Goal: Task Accomplishment & Management: Manage account settings

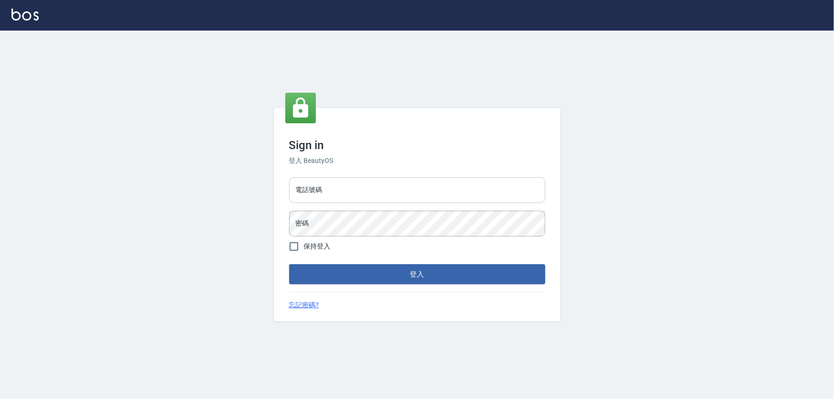
click at [431, 196] on input "電話號碼" at bounding box center [417, 190] width 256 height 26
type input "0936904311"
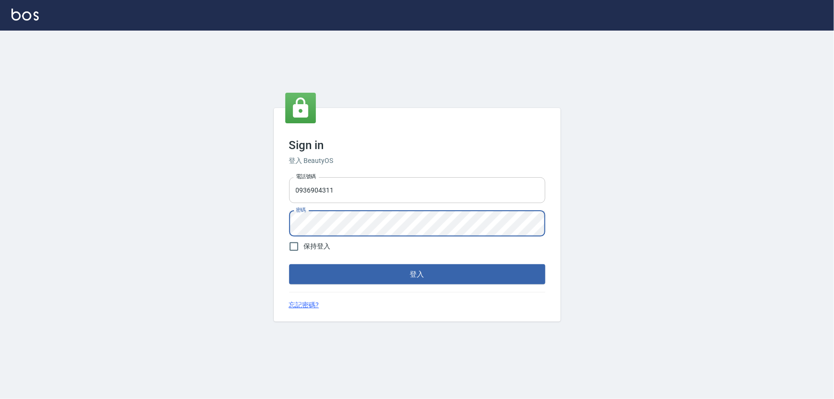
click at [289, 264] on button "登入" at bounding box center [417, 274] width 256 height 20
click at [81, 185] on div "Sign in 登入 BeautyOS 電話號碼 0936904311 電話號碼 密碼 密碼 保持登入 登入 忘記密碼?" at bounding box center [417, 215] width 834 height 369
click at [289, 264] on button "登入" at bounding box center [417, 274] width 256 height 20
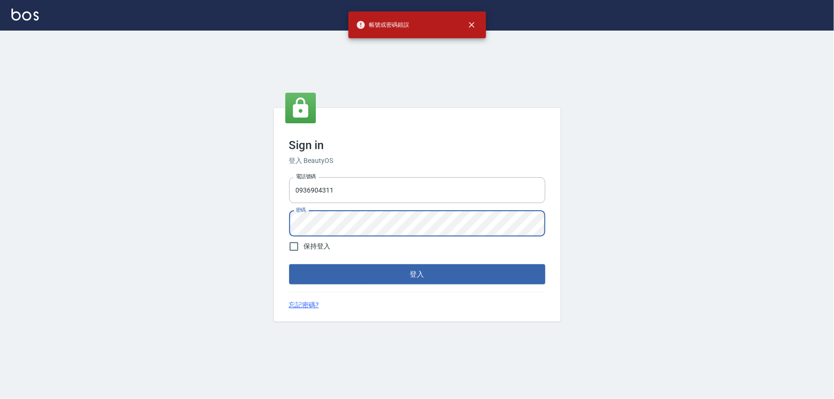
click at [244, 223] on div "Sign in 登入 BeautyOS 電話號碼 0936904311 電話號碼 密碼 密碼 保持登入 登入 忘記密碼?" at bounding box center [417, 215] width 834 height 369
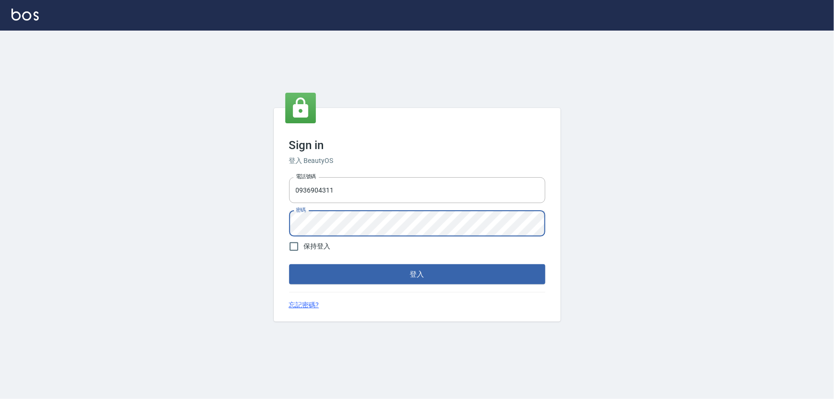
click at [289, 264] on button "登入" at bounding box center [417, 274] width 256 height 20
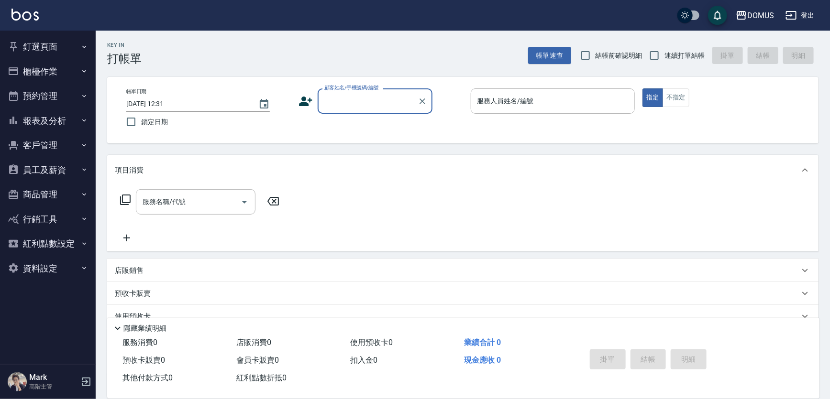
click at [85, 47] on icon "button" at bounding box center [84, 46] width 4 height 2
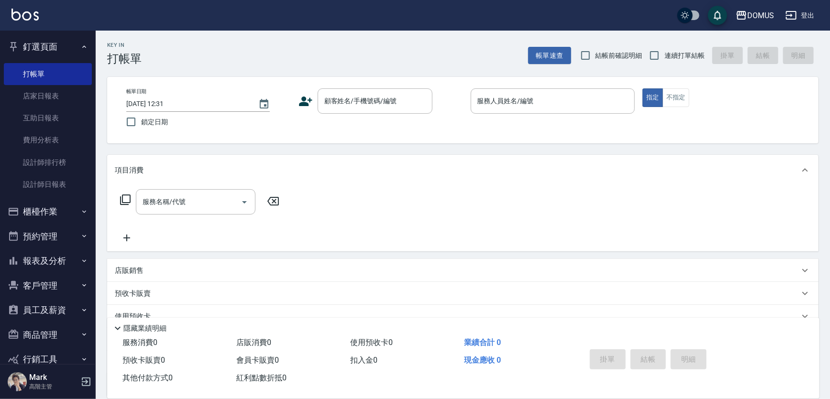
click at [85, 47] on button "釘選頁面" at bounding box center [48, 46] width 88 height 25
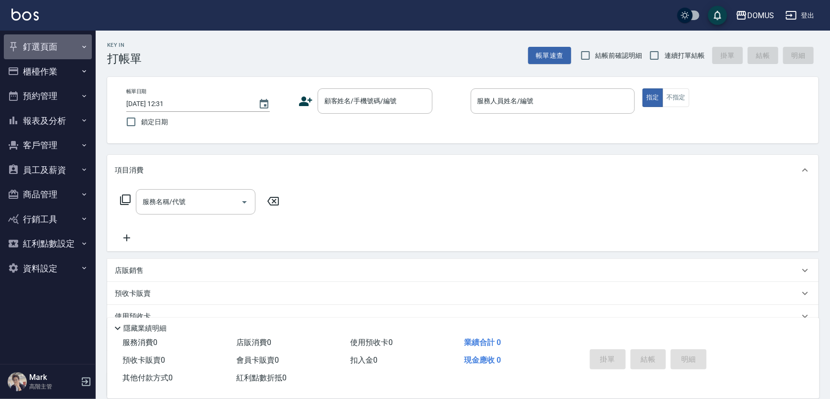
click at [84, 47] on icon "button" at bounding box center [84, 46] width 4 height 2
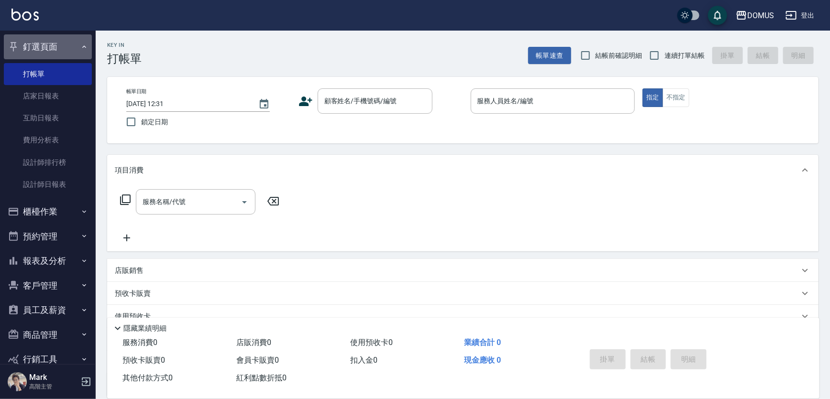
click at [84, 47] on button "釘選頁面" at bounding box center [48, 46] width 88 height 25
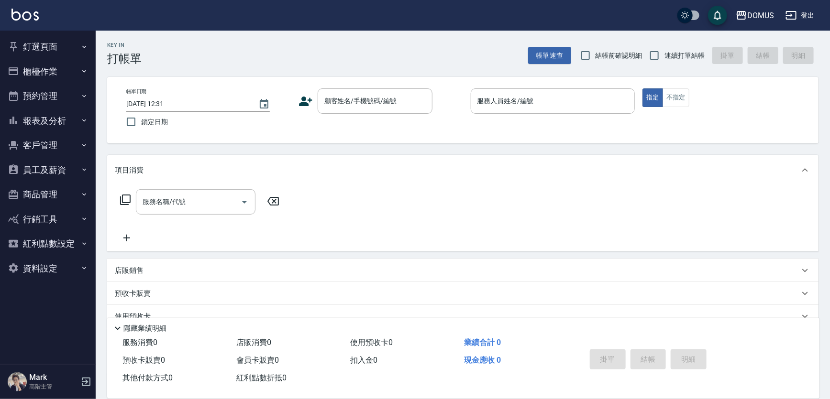
click at [79, 112] on button "報表及分析" at bounding box center [48, 121] width 88 height 25
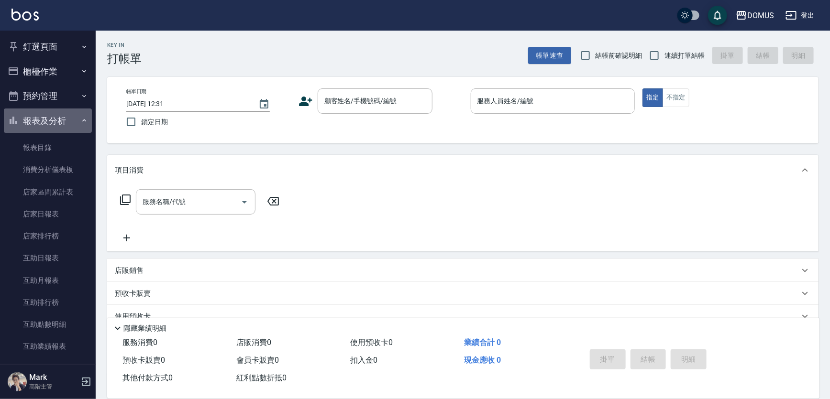
click at [82, 123] on icon "button" at bounding box center [84, 121] width 8 height 8
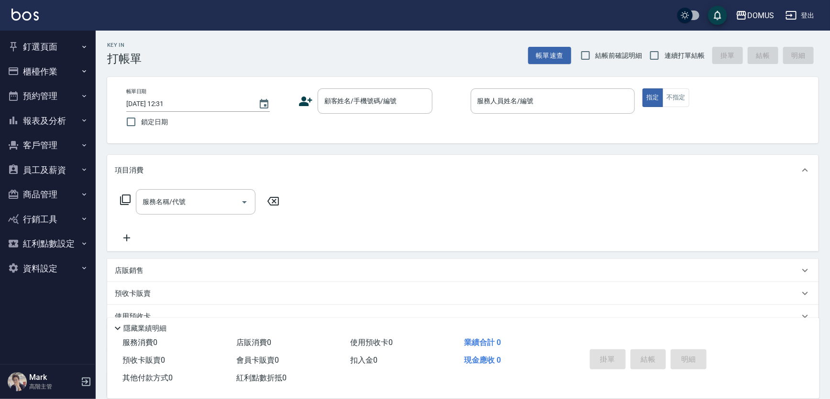
click at [71, 44] on button "釘選頁面" at bounding box center [48, 46] width 88 height 25
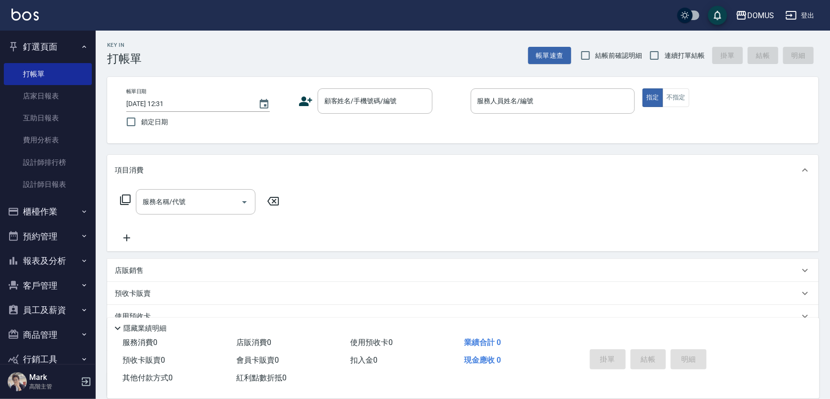
click at [71, 44] on button "釘選頁面" at bounding box center [48, 46] width 88 height 25
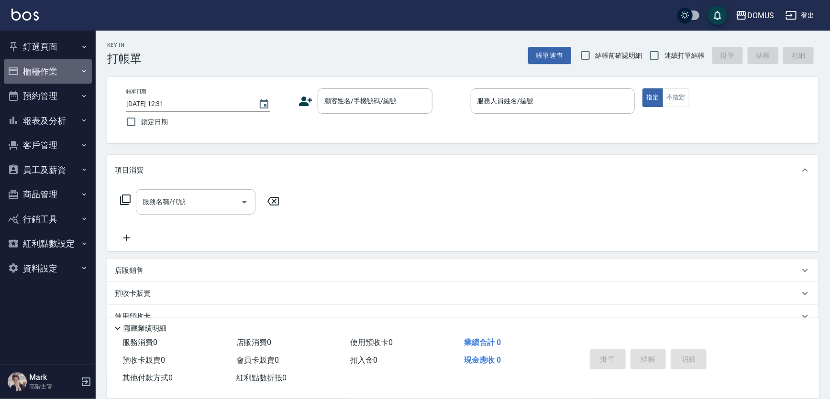
click at [76, 76] on button "櫃檯作業" at bounding box center [48, 71] width 88 height 25
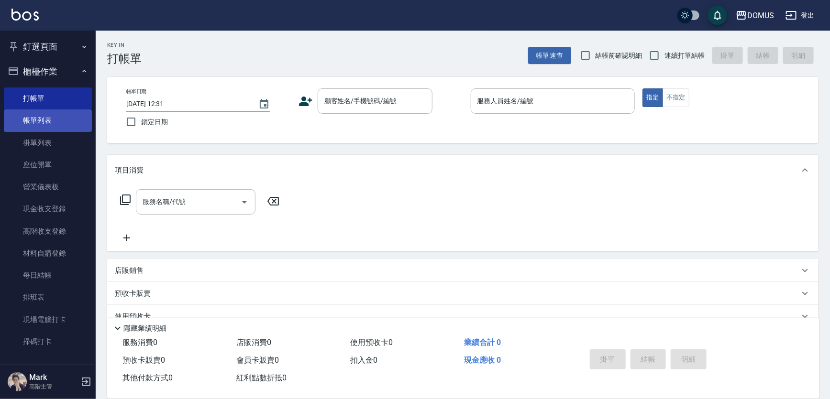
click at [55, 124] on link "帳單列表" at bounding box center [48, 120] width 88 height 22
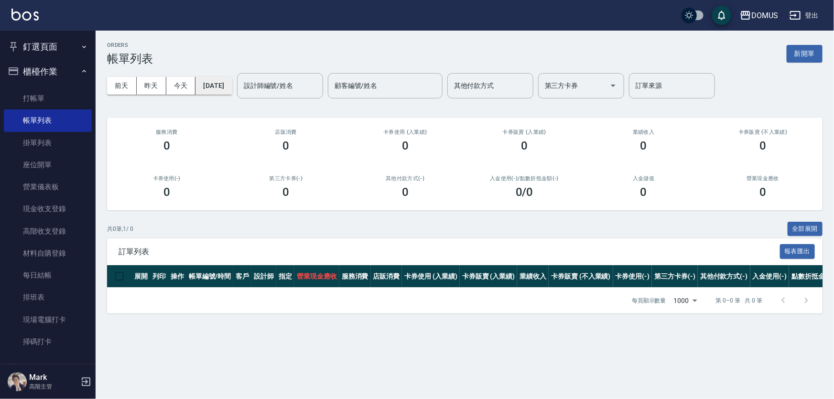
click at [232, 82] on button "[DATE]" at bounding box center [214, 86] width 36 height 18
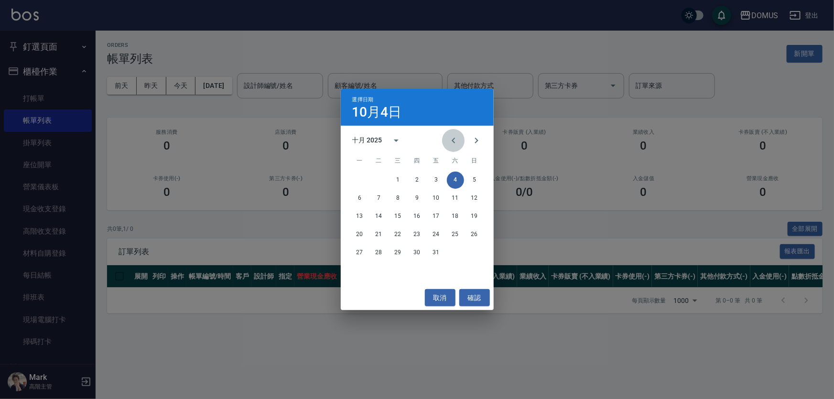
click at [452, 137] on icon "Previous month" at bounding box center [453, 140] width 11 height 11
click at [435, 180] on button "5" at bounding box center [436, 180] width 17 height 17
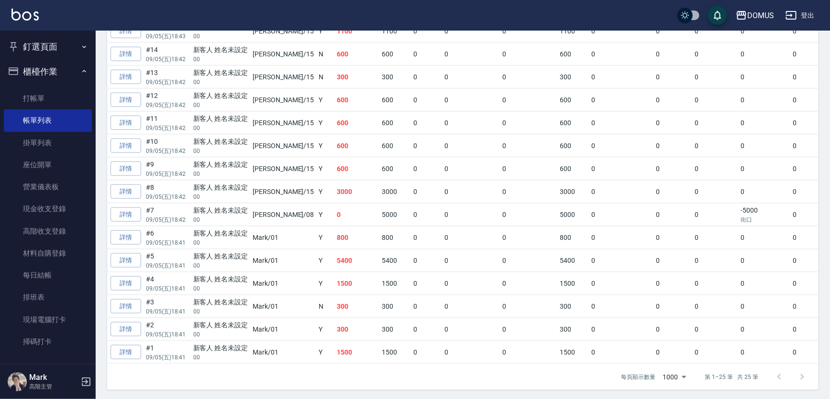
scroll to position [502, 0]
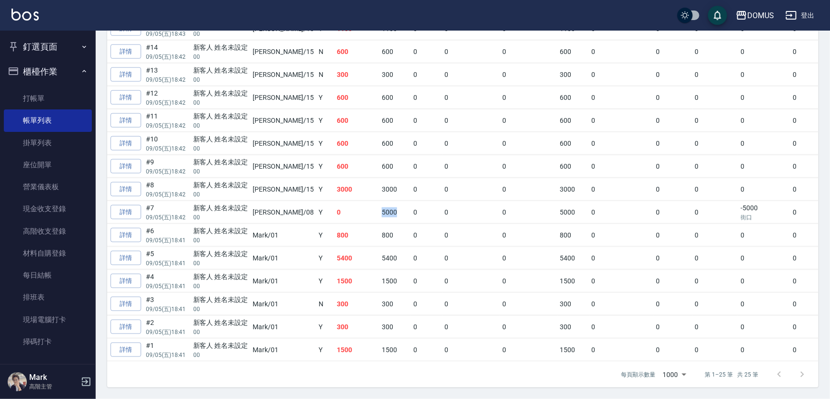
drag, startPoint x: 347, startPoint y: 207, endPoint x: 370, endPoint y: 207, distance: 23.4
click at [370, 207] on tr "列印 詳情 #7 09/05 (五) 18:42 新客人 姓名未設定 00 小朱 /08 Y 0 5000 0 0 0 5000 0 0 0 -5000 街口…" at bounding box center [480, 212] width 903 height 22
click at [411, 208] on td "0" at bounding box center [427, 212] width 32 height 22
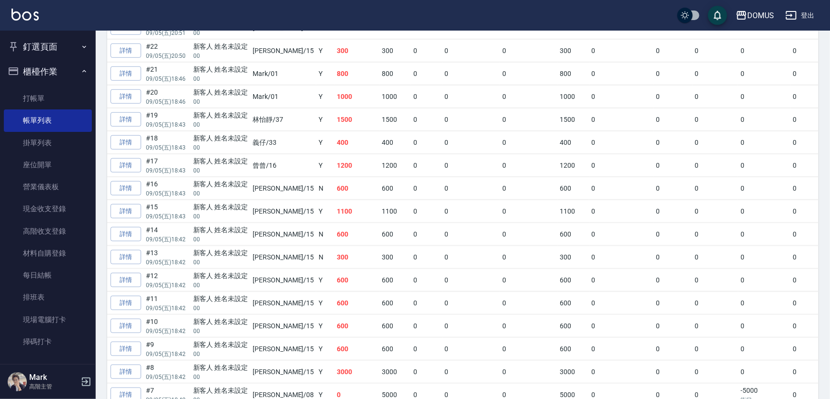
scroll to position [478, 0]
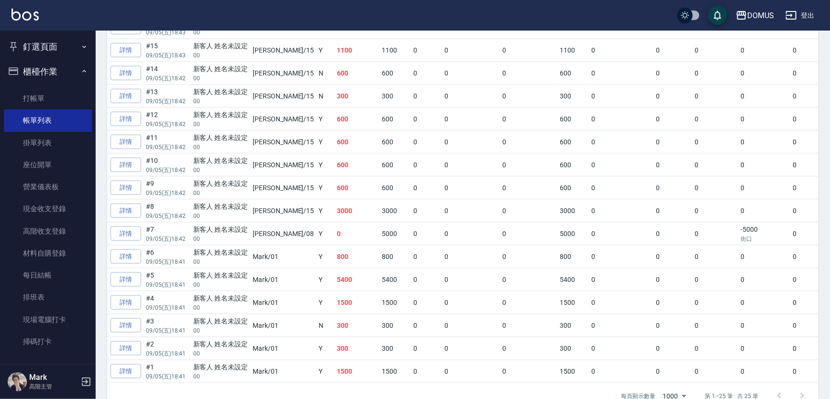
click at [692, 332] on td "0" at bounding box center [715, 326] width 46 height 22
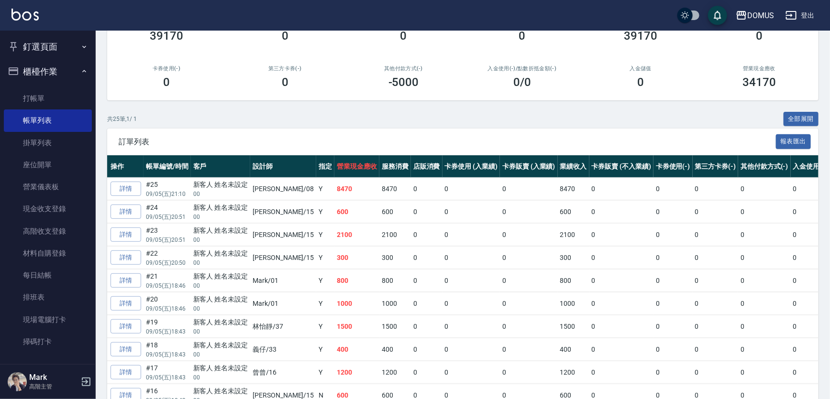
scroll to position [0, 0]
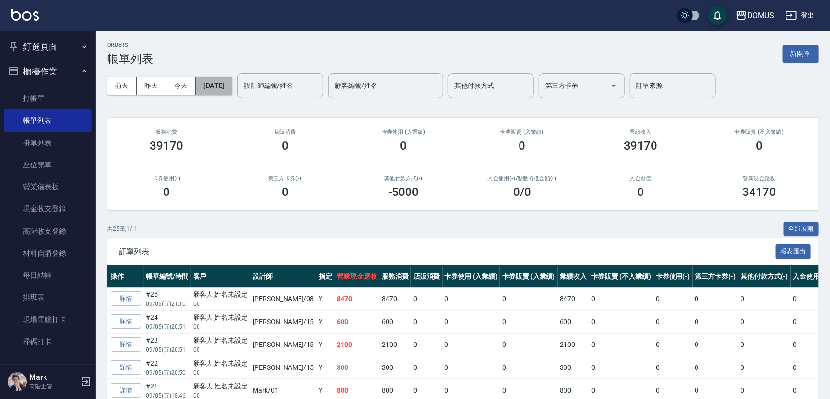
click at [218, 86] on button "[DATE]" at bounding box center [214, 86] width 36 height 18
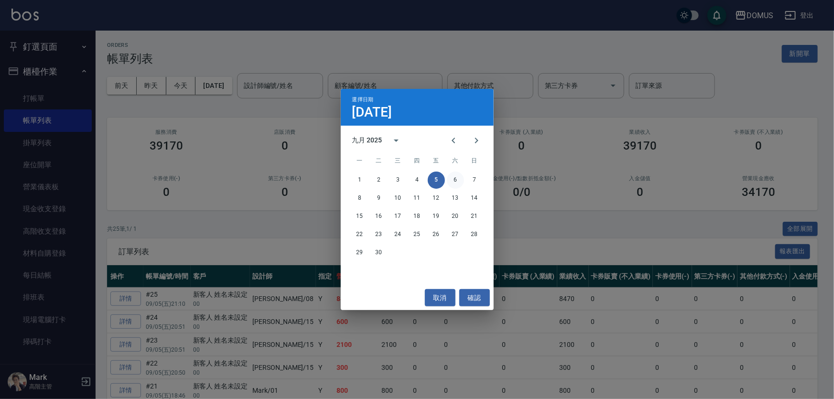
click at [455, 182] on button "6" at bounding box center [455, 180] width 17 height 17
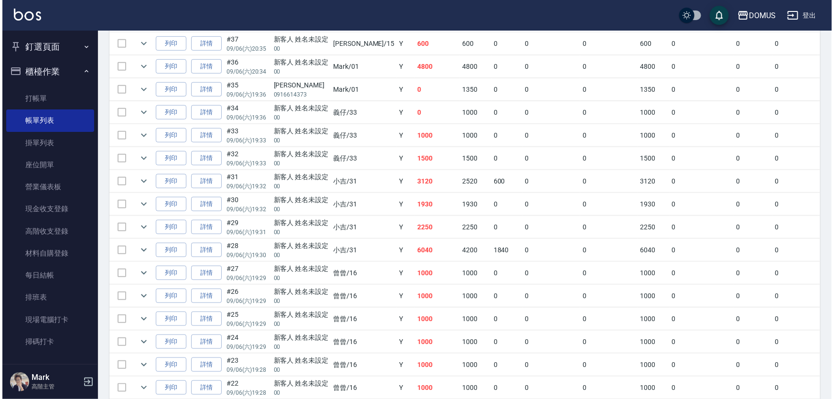
scroll to position [40, 0]
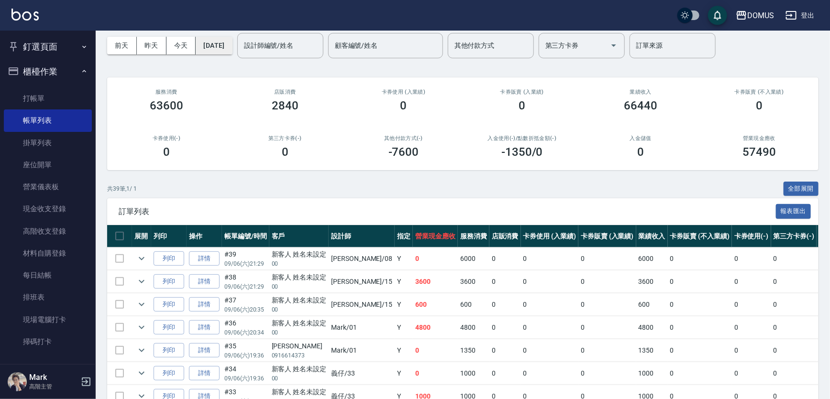
click at [213, 45] on button "[DATE]" at bounding box center [214, 46] width 36 height 18
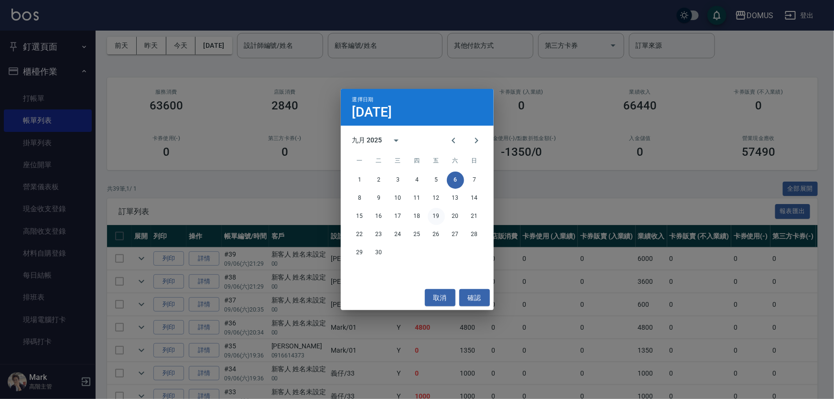
click at [438, 218] on button "19" at bounding box center [436, 216] width 17 height 17
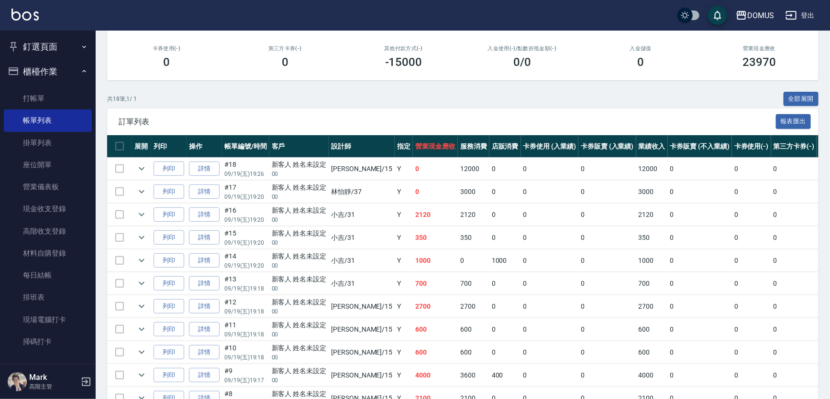
scroll to position [87, 0]
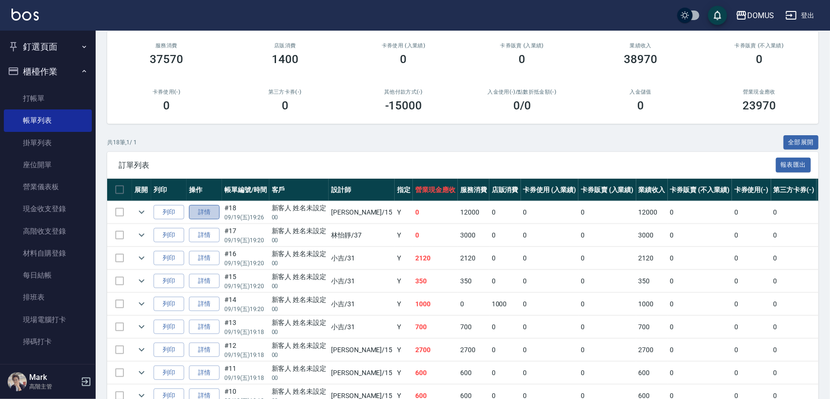
click at [207, 214] on link "詳情" at bounding box center [204, 212] width 31 height 15
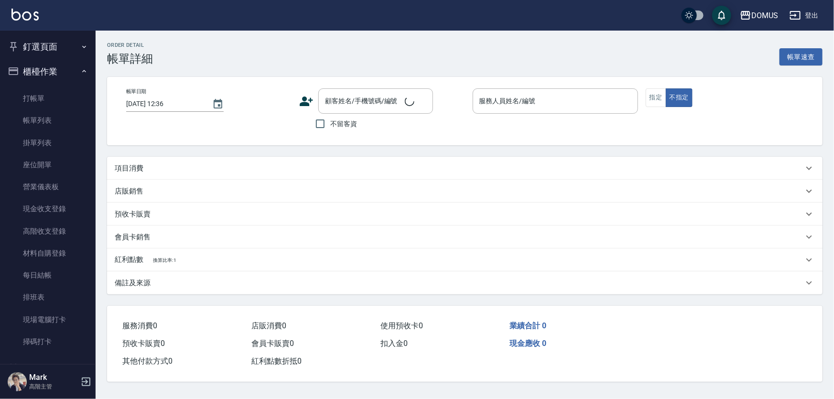
type input "2025/09/19 19:26"
type input "Kyle-15"
type input "0"
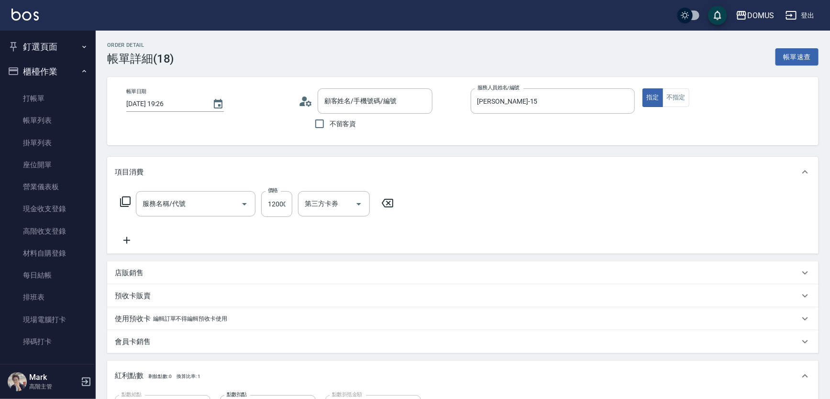
type input "新客人 姓名未設定/00/null"
type input "新羽毛鉑金接髮調整(704)"
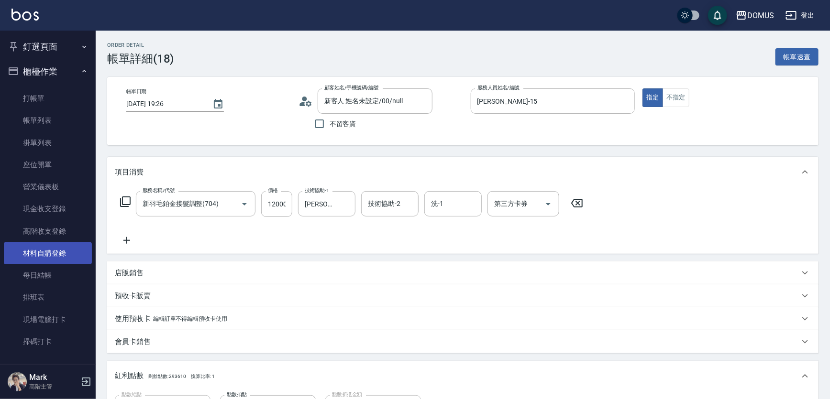
click at [66, 256] on link "材料自購登錄" at bounding box center [48, 253] width 88 height 22
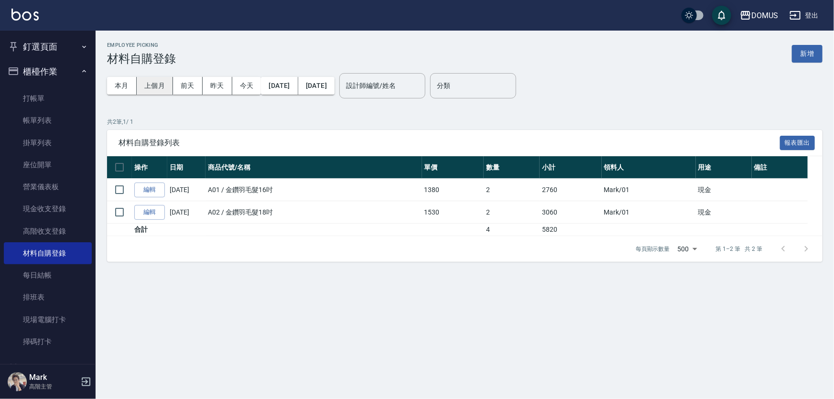
click at [165, 85] on button "上個月" at bounding box center [155, 86] width 36 height 18
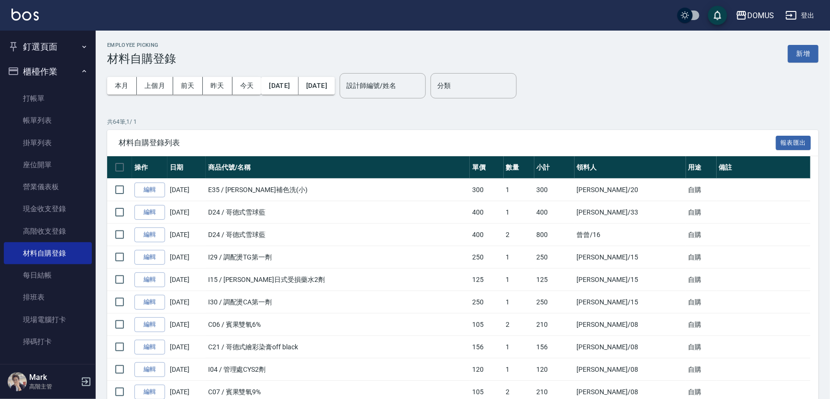
click at [65, 39] on button "釘選頁面" at bounding box center [48, 46] width 88 height 25
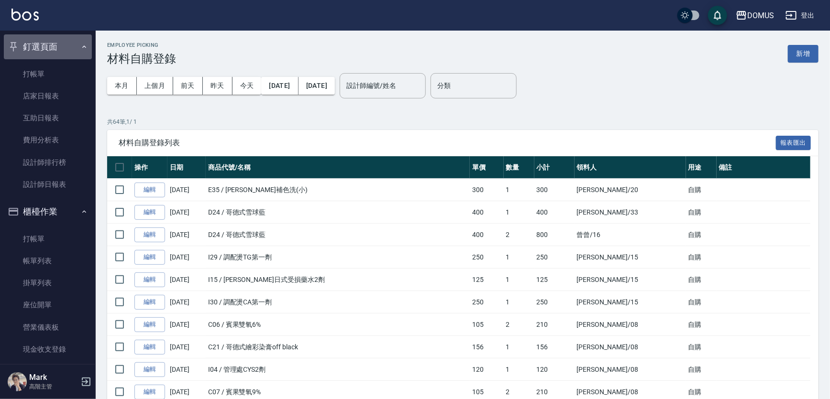
click at [80, 47] on icon "button" at bounding box center [84, 47] width 8 height 8
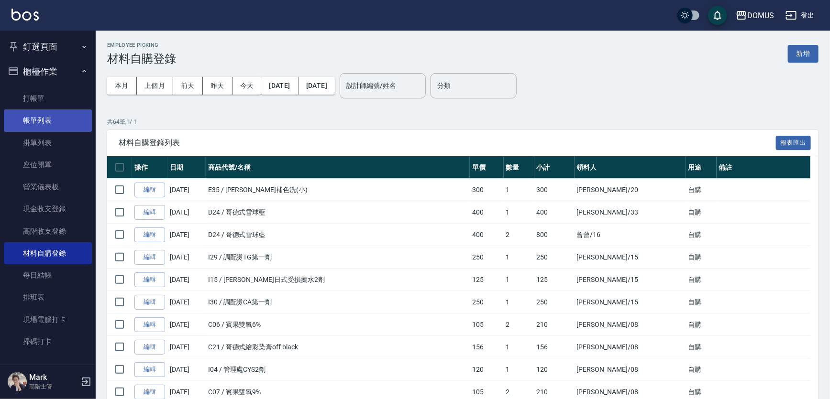
click at [62, 122] on link "帳單列表" at bounding box center [48, 120] width 88 height 22
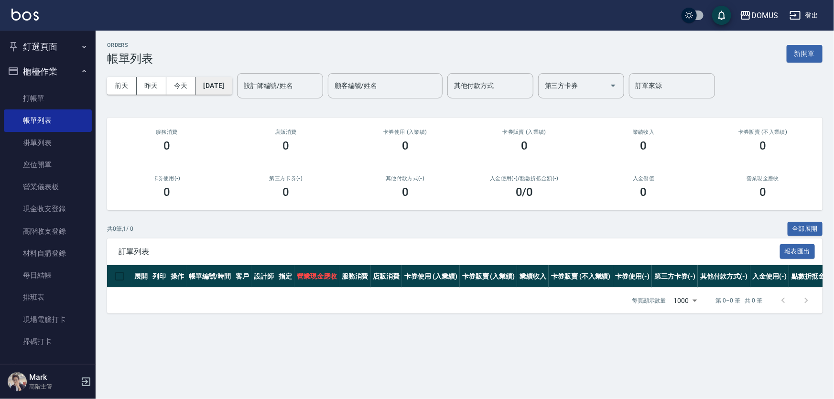
click at [232, 84] on button "[DATE]" at bounding box center [214, 86] width 36 height 18
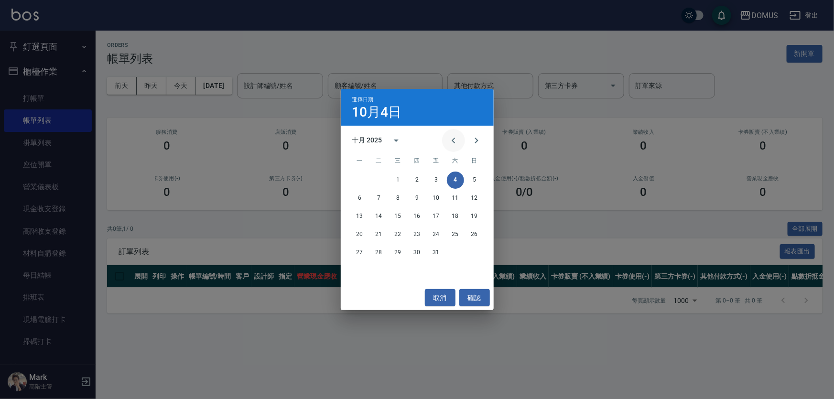
click at [456, 143] on icon "Previous month" at bounding box center [453, 140] width 11 height 11
click at [360, 234] on button "22" at bounding box center [359, 234] width 17 height 17
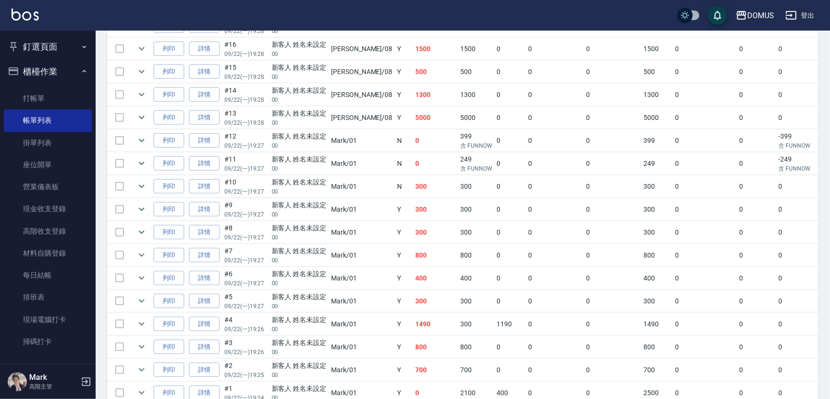
scroll to position [480, 0]
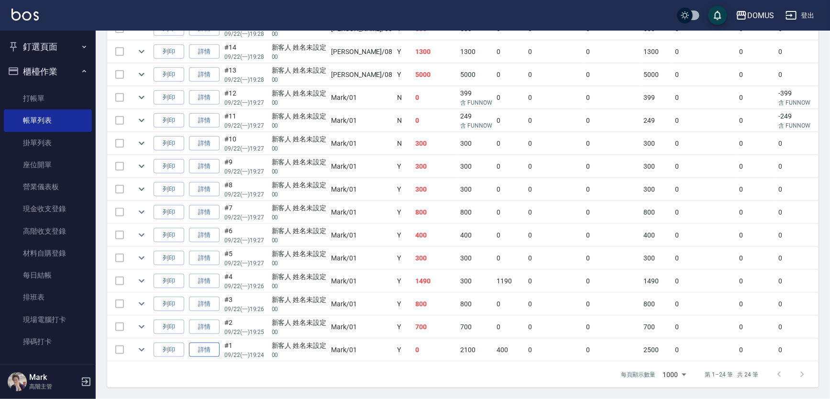
click at [207, 345] on link "詳情" at bounding box center [204, 350] width 31 height 15
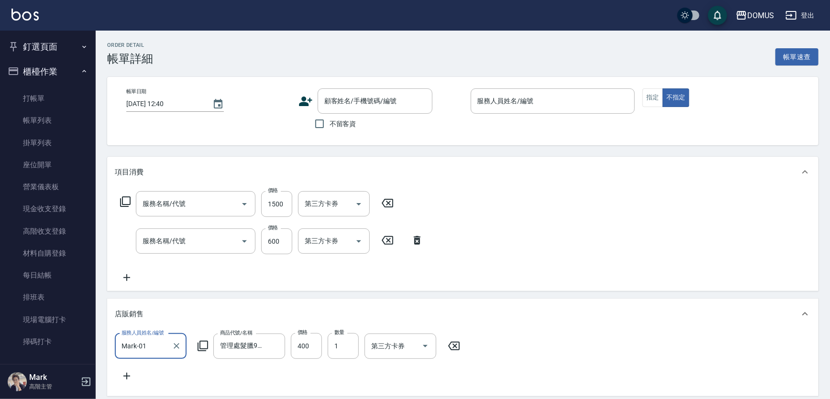
type input "2025/09/22 19:24"
type input "Mark-01"
type input "0"
type input "染髮(501)"
type input "剪髮(401)"
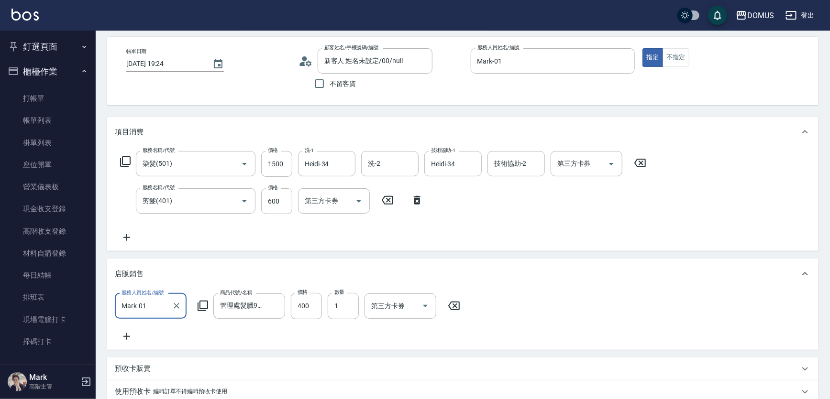
type input "新客人 姓名未設定/00/null"
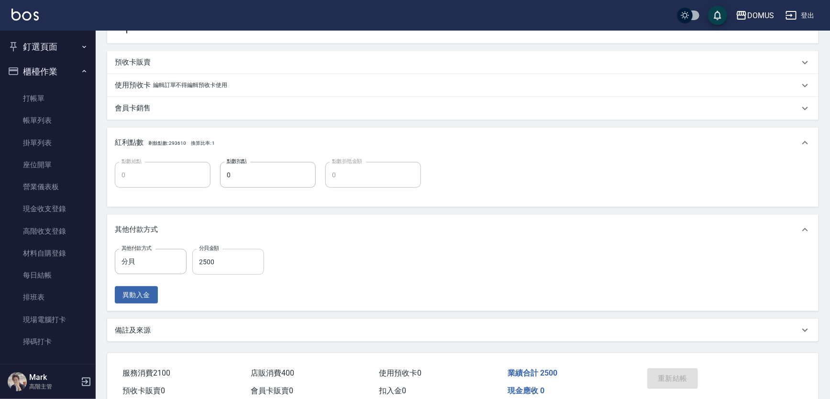
scroll to position [348, 0]
click at [158, 262] on input "分貝" at bounding box center [143, 260] width 49 height 17
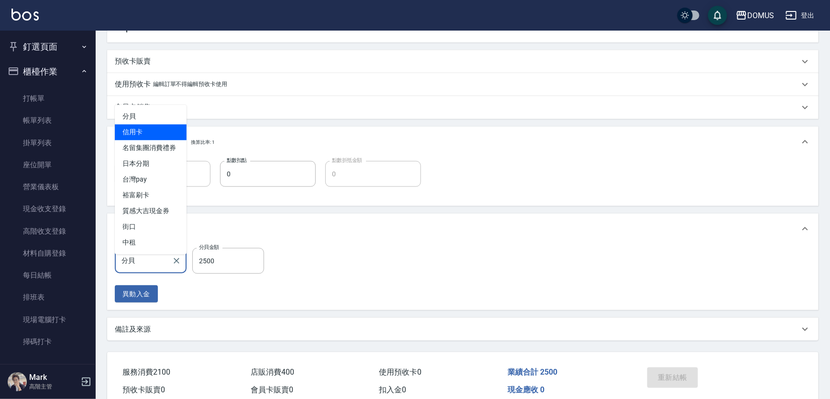
click at [150, 138] on span "信用卡" at bounding box center [151, 133] width 72 height 16
type input "信用卡"
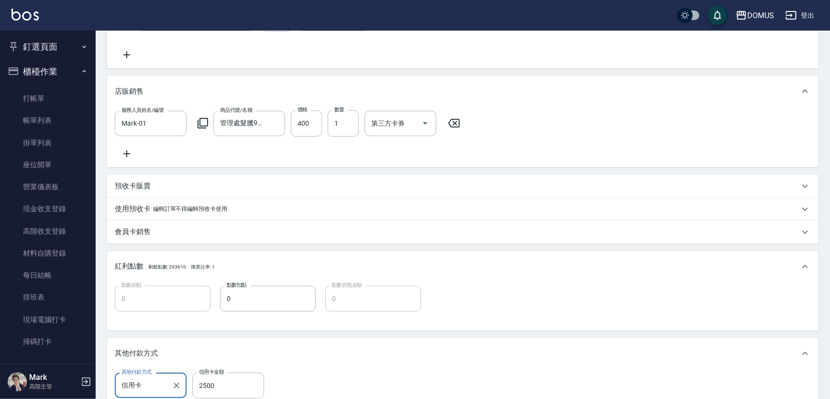
scroll to position [353, 0]
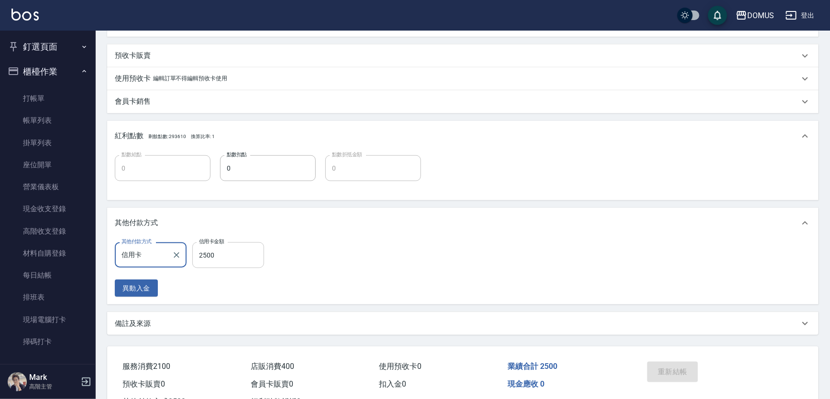
click at [256, 266] on input "2500" at bounding box center [228, 255] width 72 height 26
type input "2"
type input "240"
type input "250"
type input "220"
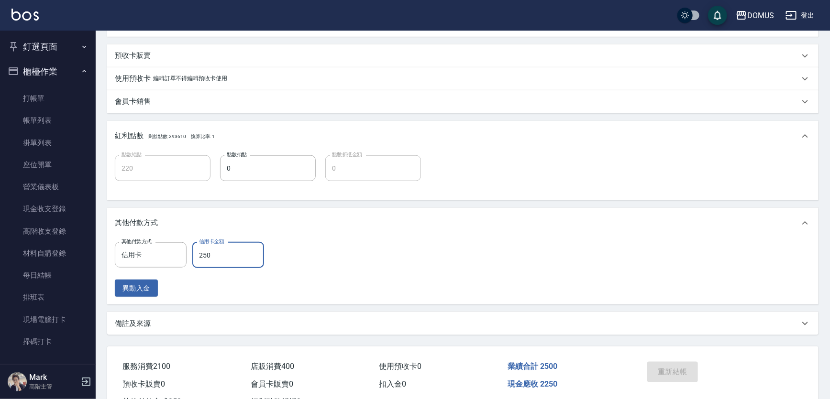
type input "2500"
type input "0"
click at [492, 280] on div "其他付款方式 信用卡 其他付款方式 信用卡金額 2500 信用卡金額 異動入金" at bounding box center [463, 269] width 696 height 55
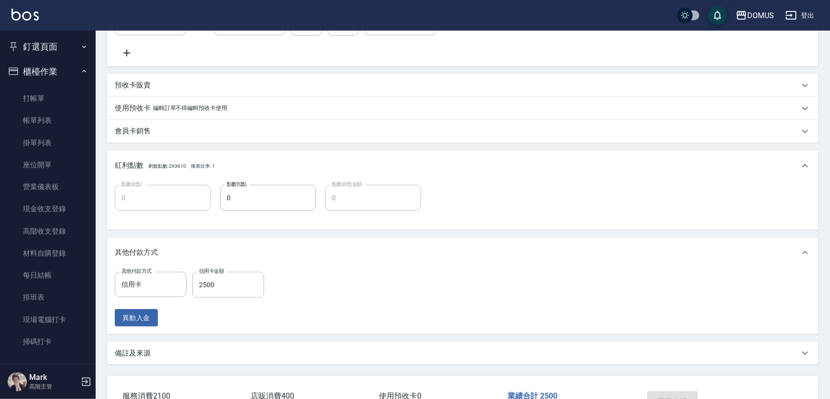
scroll to position [397, 0]
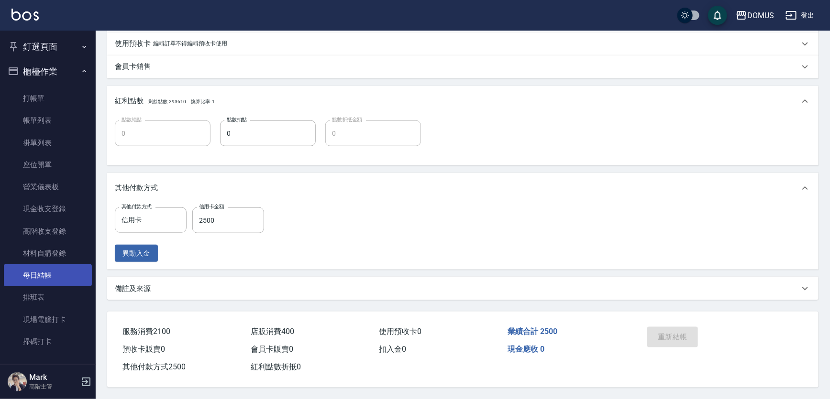
click at [46, 277] on link "每日結帳" at bounding box center [48, 275] width 88 height 22
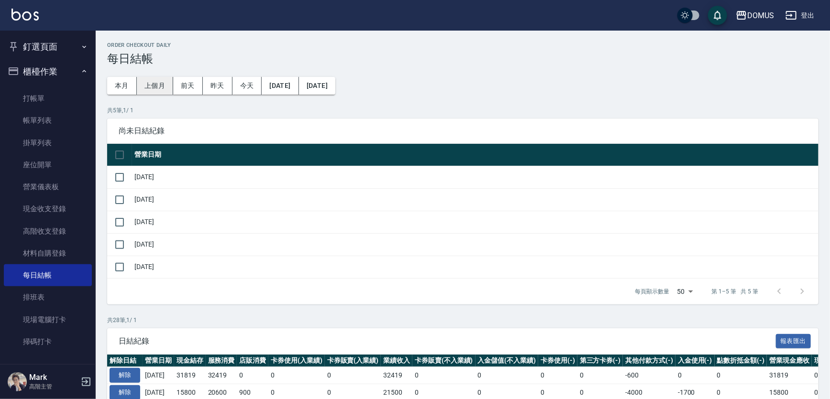
click at [158, 86] on button "上個月" at bounding box center [155, 86] width 36 height 18
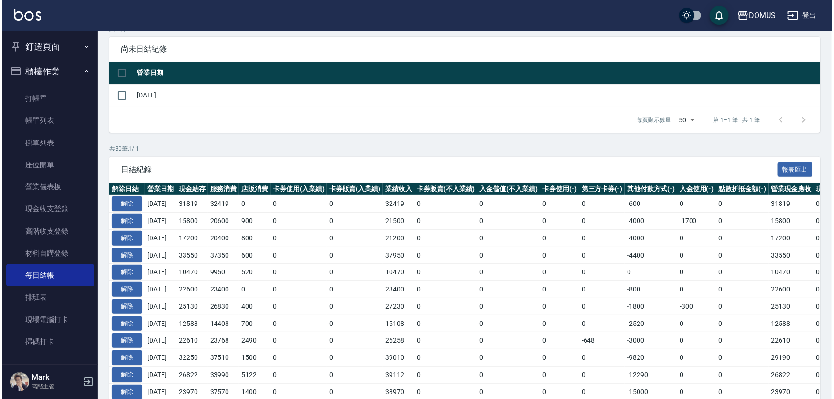
scroll to position [174, 0]
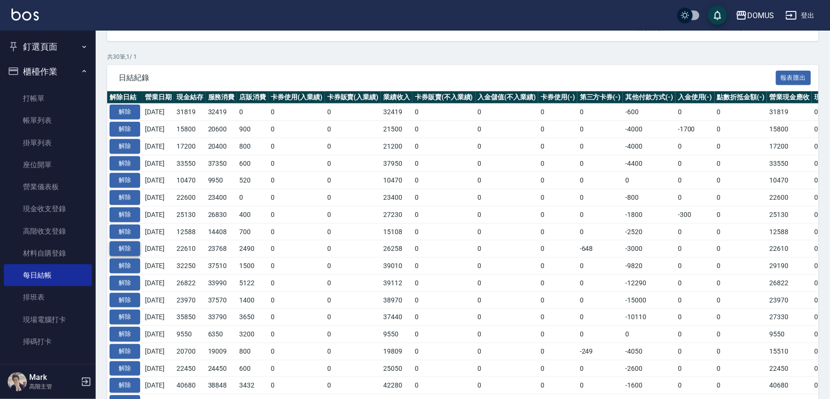
click at [132, 248] on button "解除" at bounding box center [124, 248] width 31 height 15
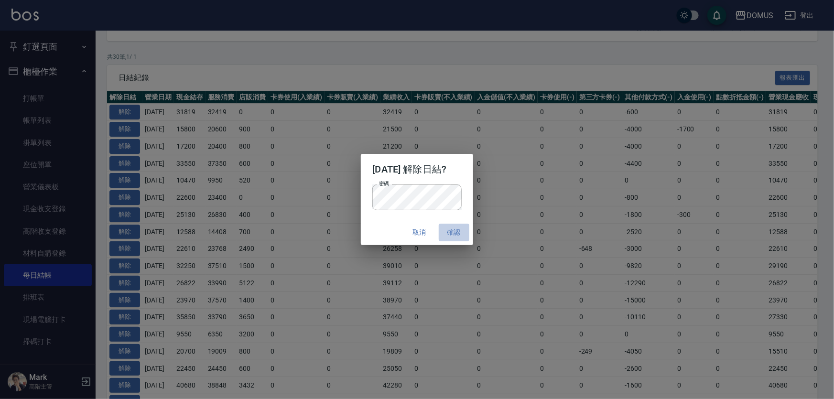
click at [468, 234] on button "確認" at bounding box center [454, 233] width 31 height 18
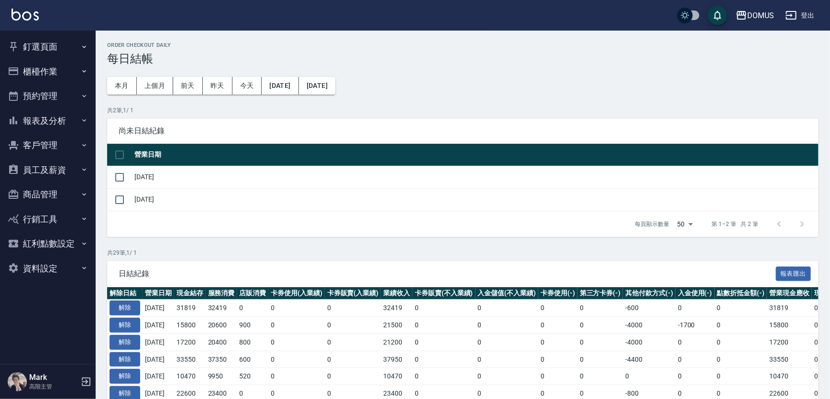
click at [54, 69] on button "櫃檯作業" at bounding box center [48, 71] width 88 height 25
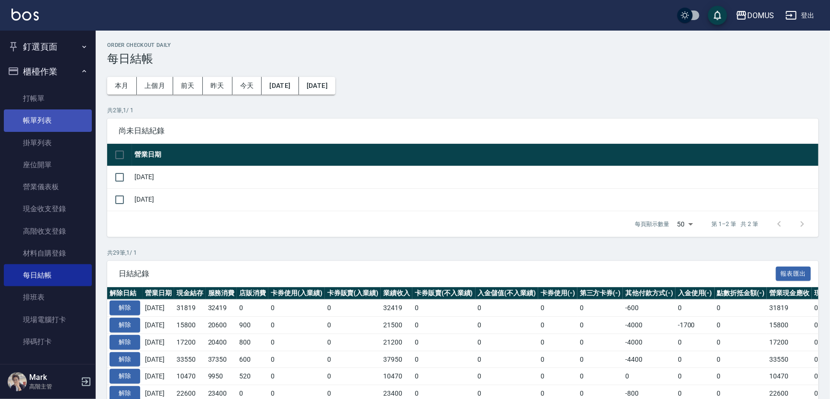
click at [50, 128] on link "帳單列表" at bounding box center [48, 120] width 88 height 22
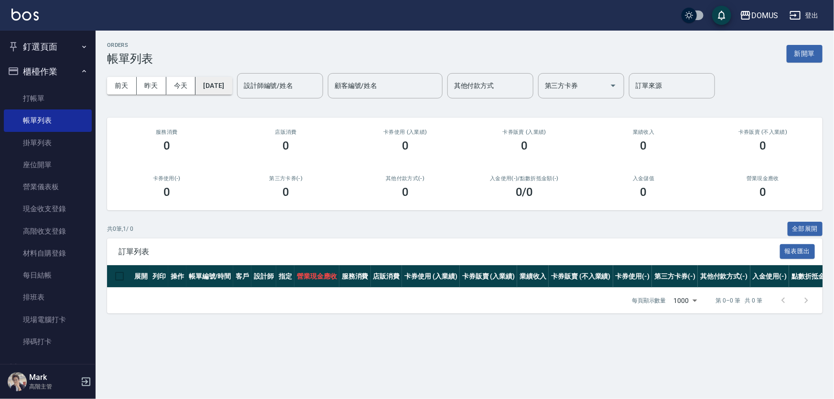
click at [215, 89] on button "[DATE]" at bounding box center [214, 86] width 36 height 18
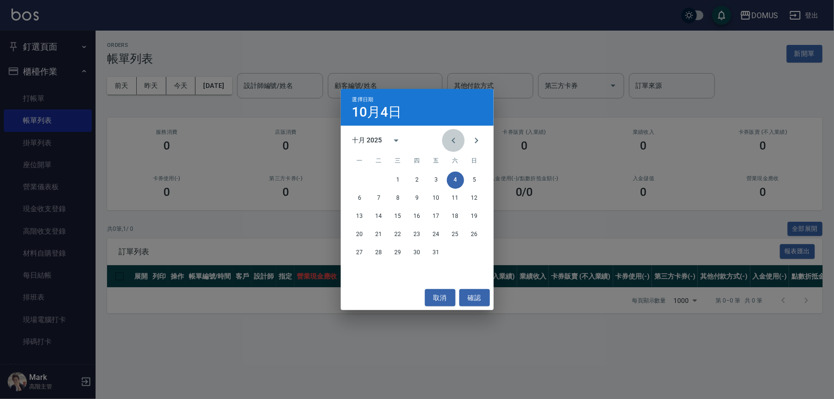
click at [447, 137] on button "Previous month" at bounding box center [453, 140] width 23 height 23
click at [363, 238] on button "22" at bounding box center [359, 234] width 17 height 17
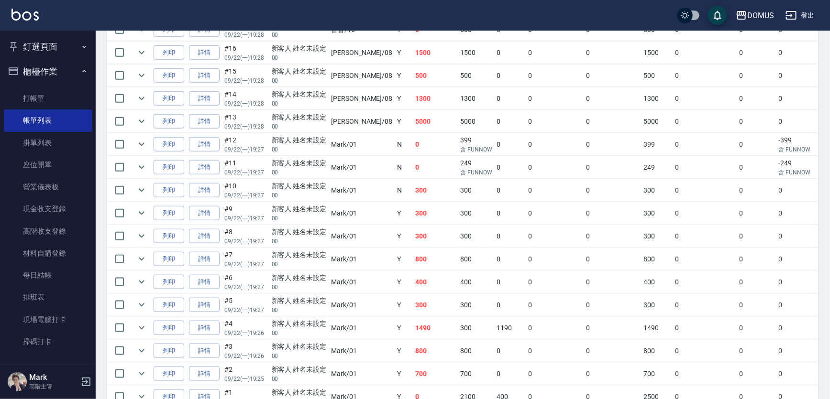
scroll to position [480, 0]
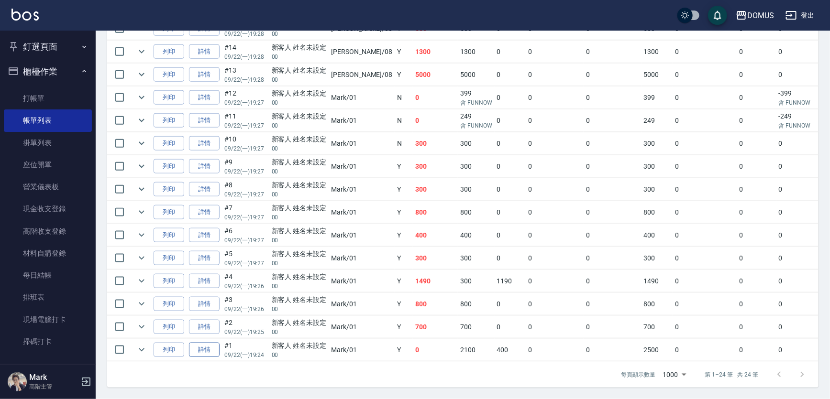
click at [207, 344] on link "詳情" at bounding box center [204, 350] width 31 height 15
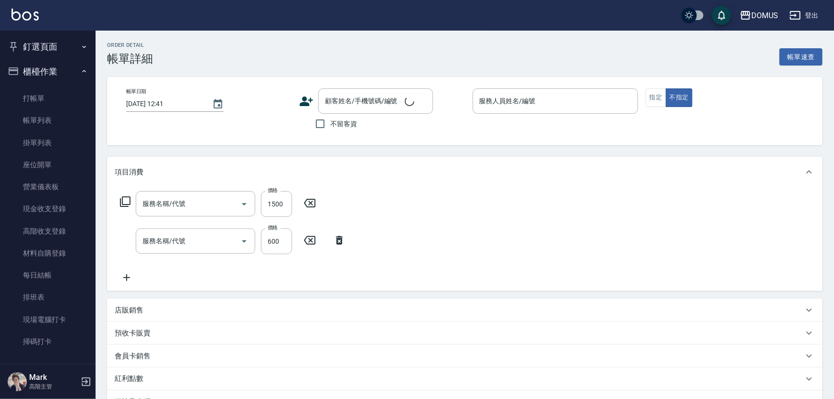
type input "2025/09/22 19:24"
type input "Mark-01"
type input "250"
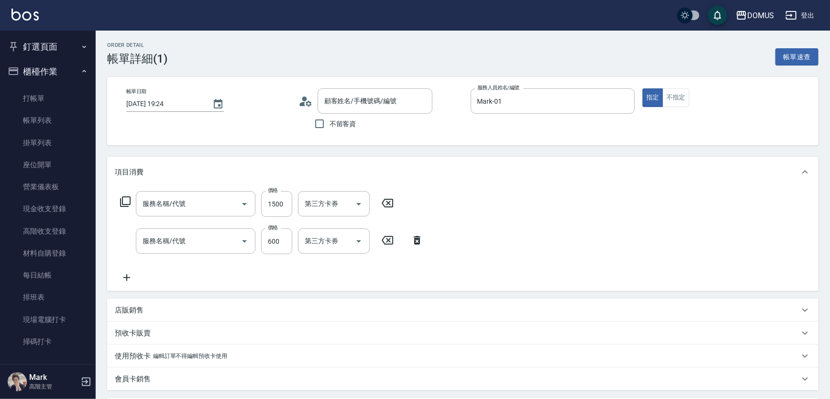
type input "染髮(501)"
type input "剪髮(401)"
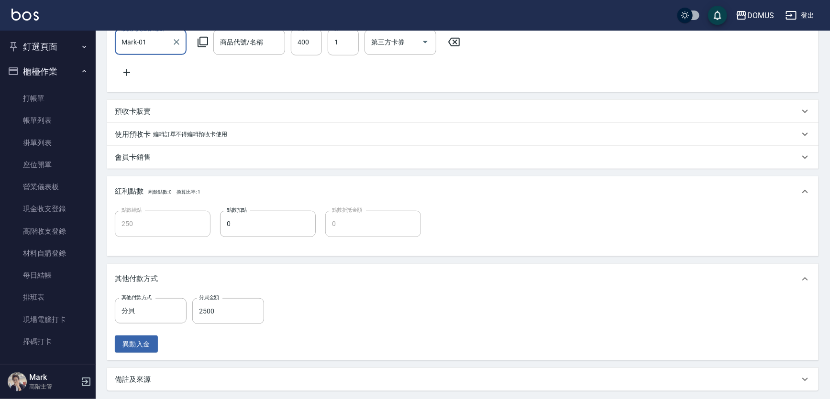
type input "新客人 姓名未設定/00/null"
type input "0"
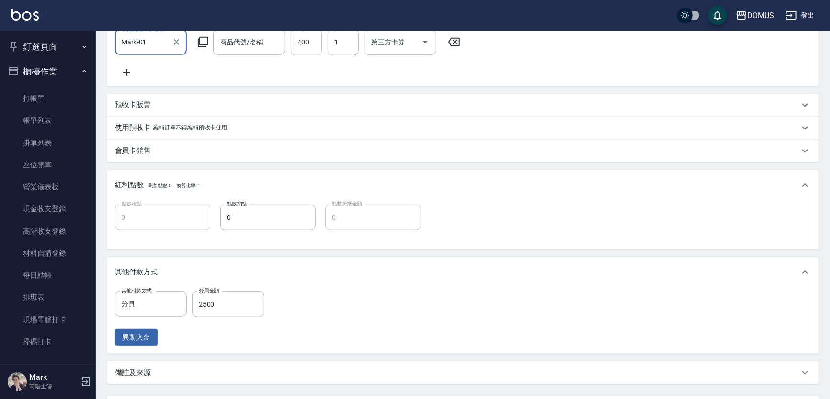
type input "管理處髮臘90度(大)"
click at [154, 307] on input "分貝" at bounding box center [143, 304] width 49 height 17
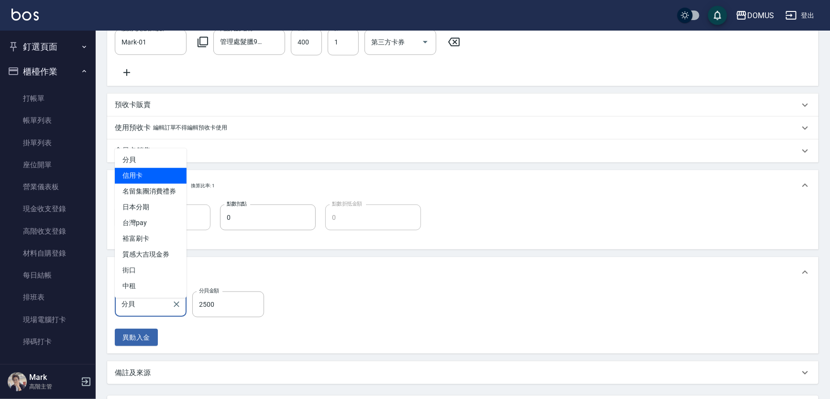
click at [146, 180] on span "信用卡" at bounding box center [151, 176] width 72 height 16
type input "信用卡"
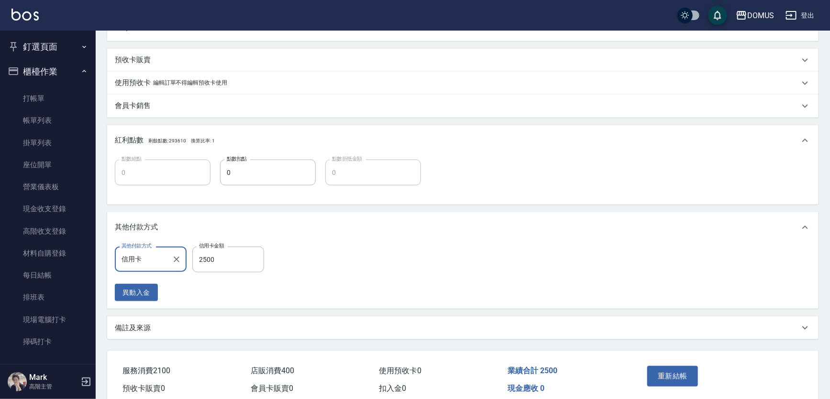
scroll to position [397, 0]
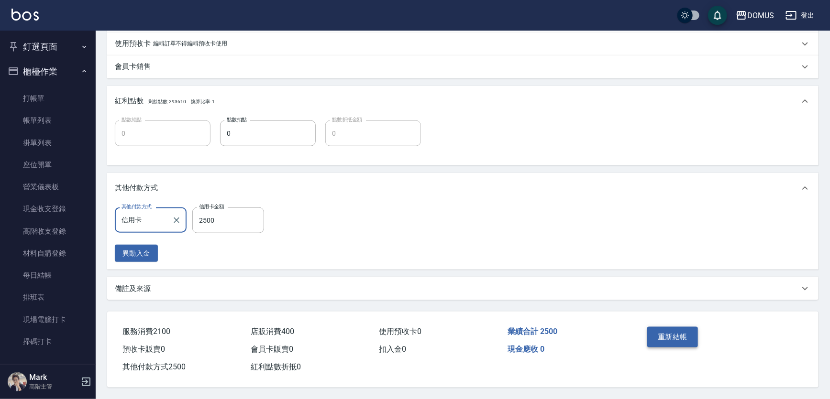
click at [671, 335] on button "重新結帳" at bounding box center [672, 337] width 51 height 20
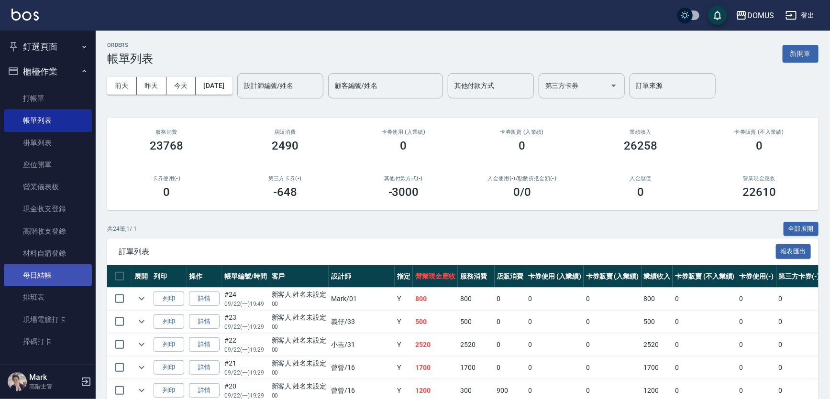
click at [53, 273] on link "每日結帳" at bounding box center [48, 275] width 88 height 22
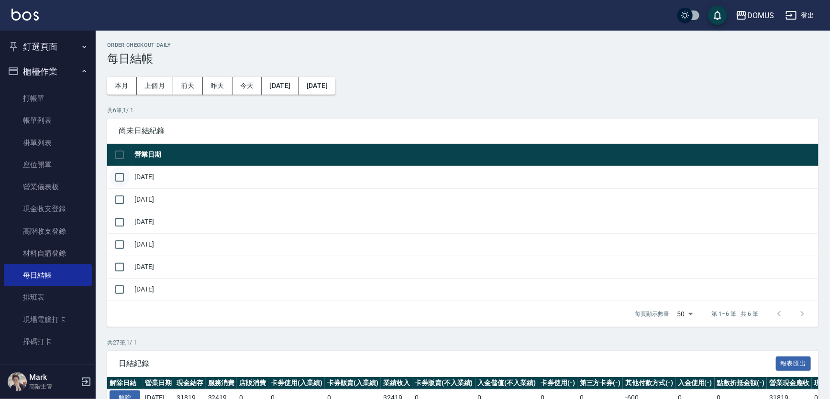
click at [120, 176] on input "checkbox" at bounding box center [119, 177] width 20 height 20
checkbox input "true"
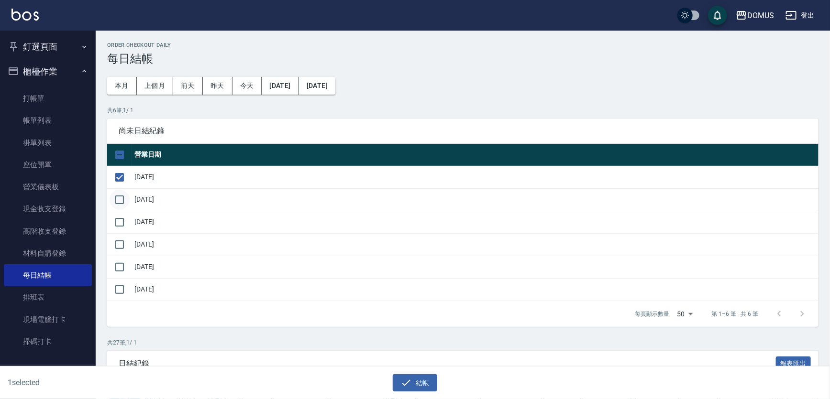
click at [115, 199] on input "checkbox" at bounding box center [119, 200] width 20 height 20
checkbox input "true"
click at [425, 382] on button "結帳" at bounding box center [415, 383] width 44 height 18
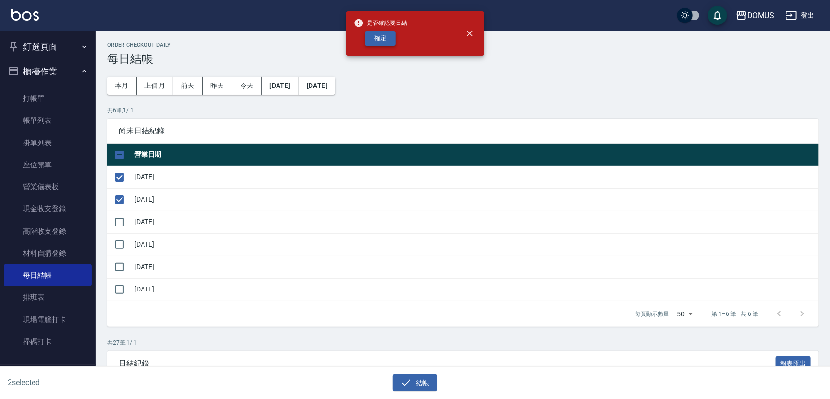
click at [379, 45] on button "確定" at bounding box center [380, 38] width 31 height 15
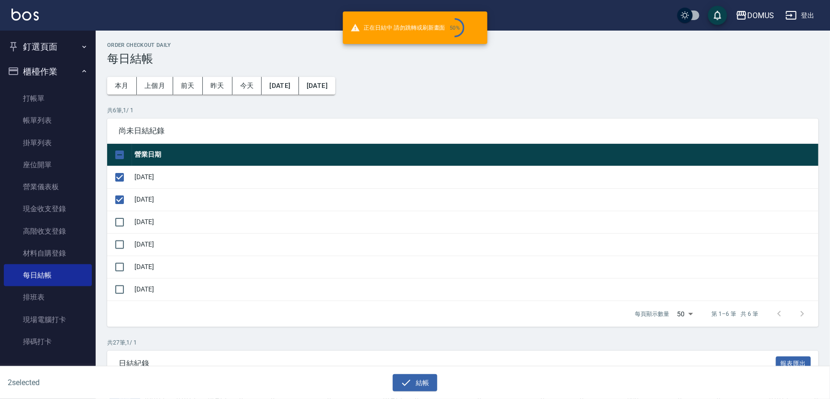
checkbox input "false"
